Goal: Check status: Check status

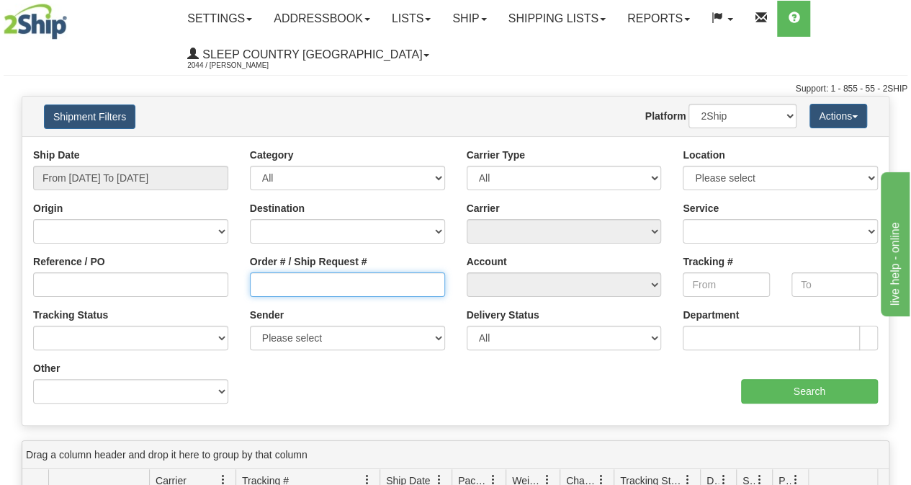
click at [297, 292] on input "Order # / Ship Request #" at bounding box center [347, 284] width 195 height 24
paste input "9002I095316"
type input "9002I095316"
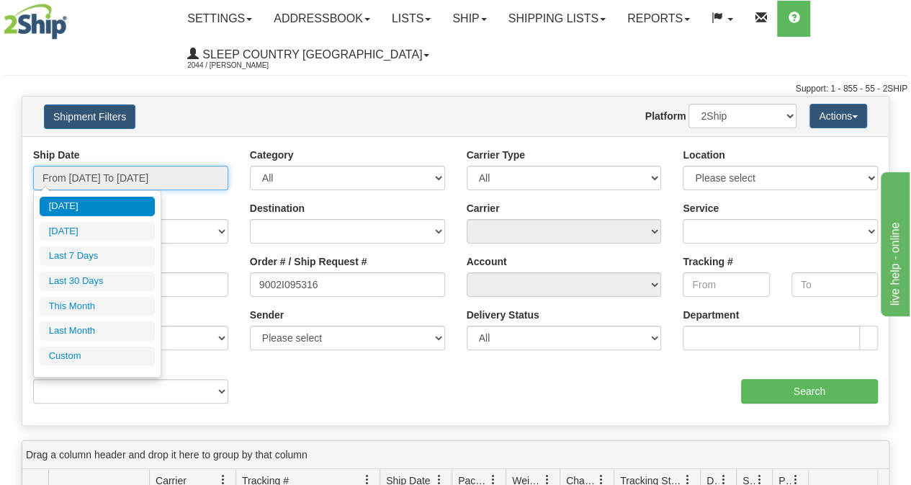
click at [148, 174] on input "From [DATE] To [DATE]" at bounding box center [130, 178] width 195 height 24
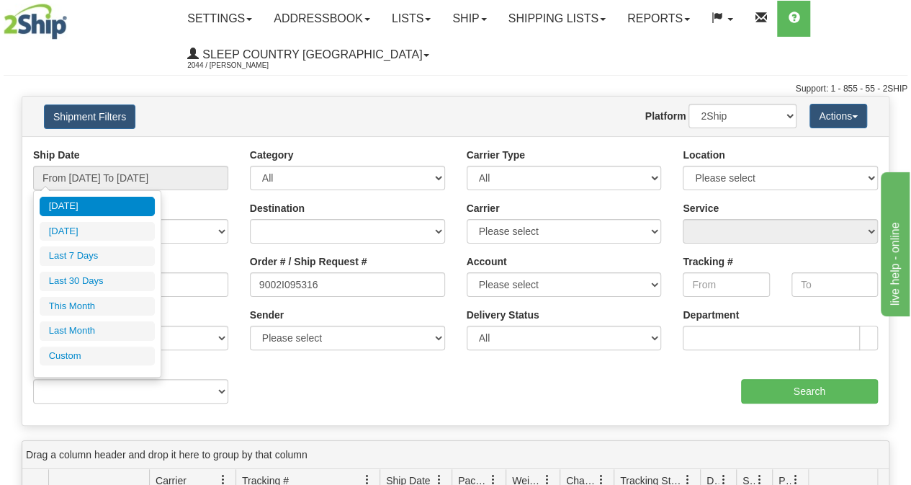
click at [76, 272] on li "Last 30 Days" at bounding box center [97, 281] width 115 height 19
type input "From [DATE] To [DATE]"
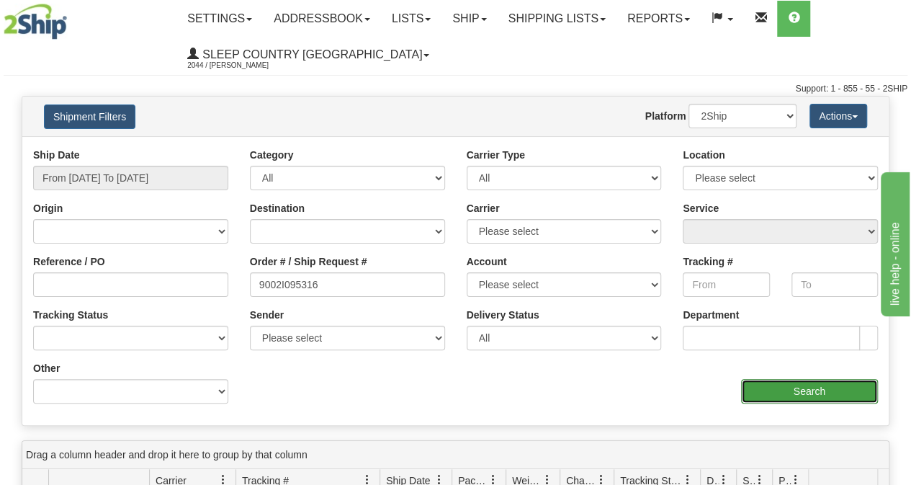
click at [777, 392] on input "Search" at bounding box center [810, 391] width 138 height 24
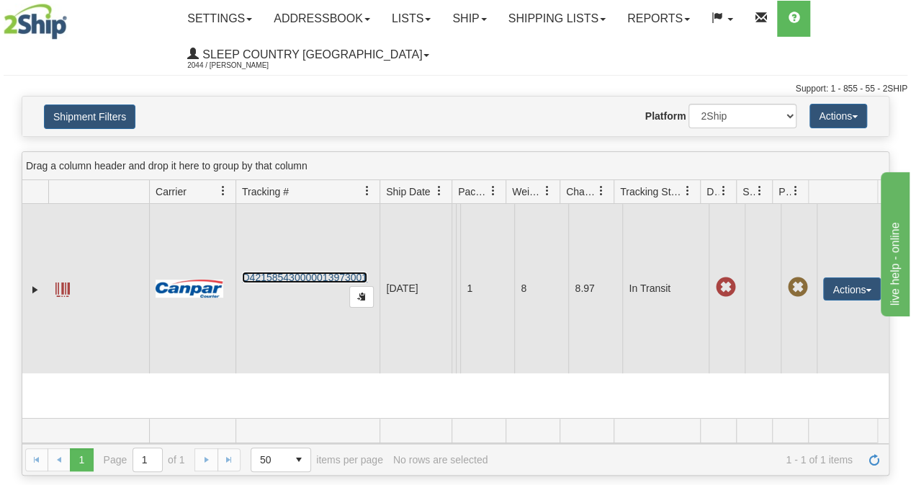
click at [317, 283] on link "D421585430000013973001" at bounding box center [304, 278] width 125 height 12
